Goal: Check status: Check status

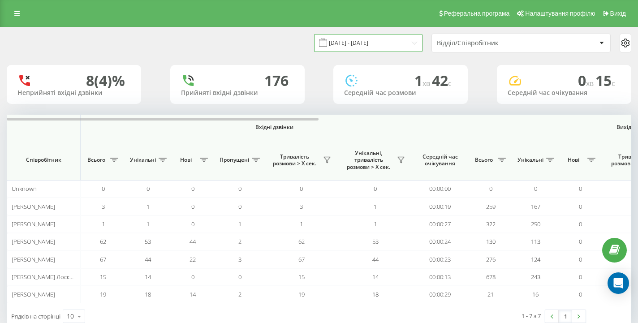
click at [391, 47] on input "[DATE] - [DATE]" at bounding box center [368, 42] width 109 height 17
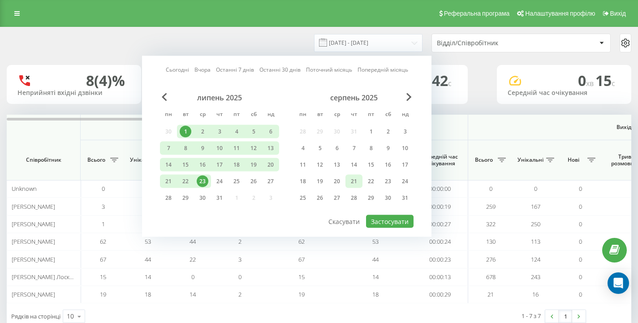
click at [351, 182] on div "21" at bounding box center [354, 182] width 12 height 12
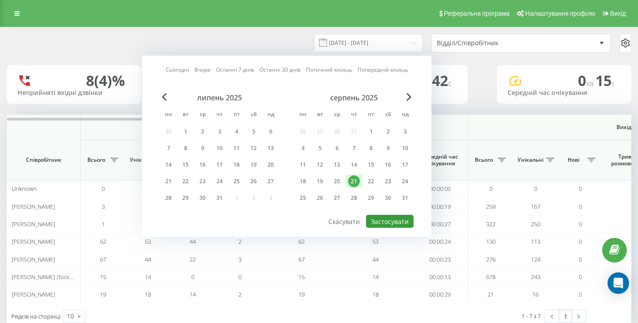
click at [381, 222] on button "Застосувати" at bounding box center [390, 221] width 48 height 13
type input "[DATE] - [DATE]"
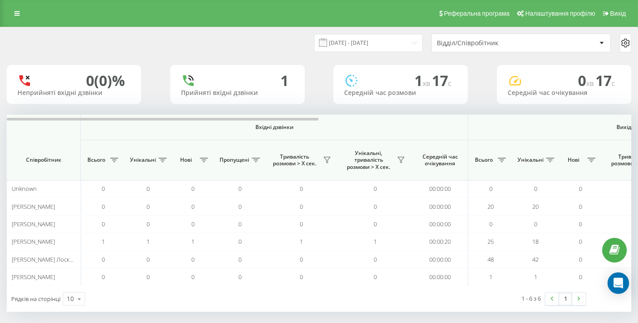
click at [540, 48] on div "Відділ/Співробітник" at bounding box center [521, 43] width 178 height 18
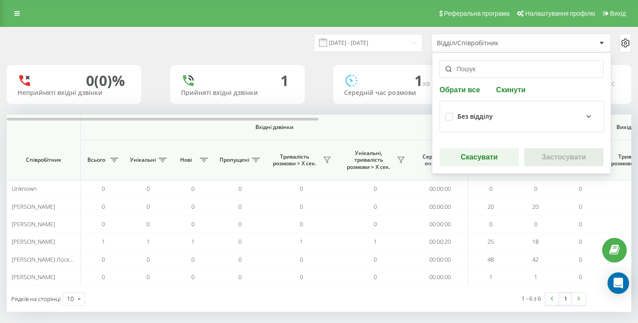
click at [511, 117] on div "Без відділу" at bounding box center [528, 116] width 141 height 11
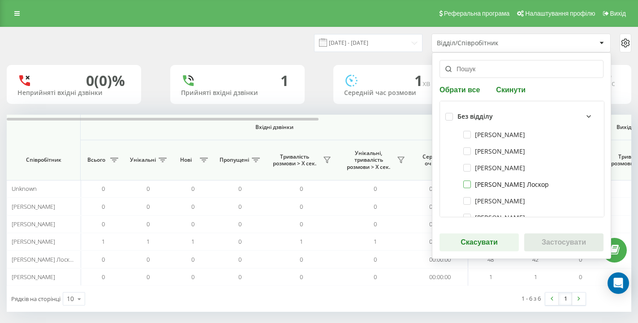
click at [501, 183] on label "[PERSON_NAME] Лоскор" at bounding box center [507, 185] width 86 height 8
checkbox input "true"
click at [537, 249] on button "Застосувати" at bounding box center [564, 243] width 79 height 18
